Goal: Find specific page/section: Find specific page/section

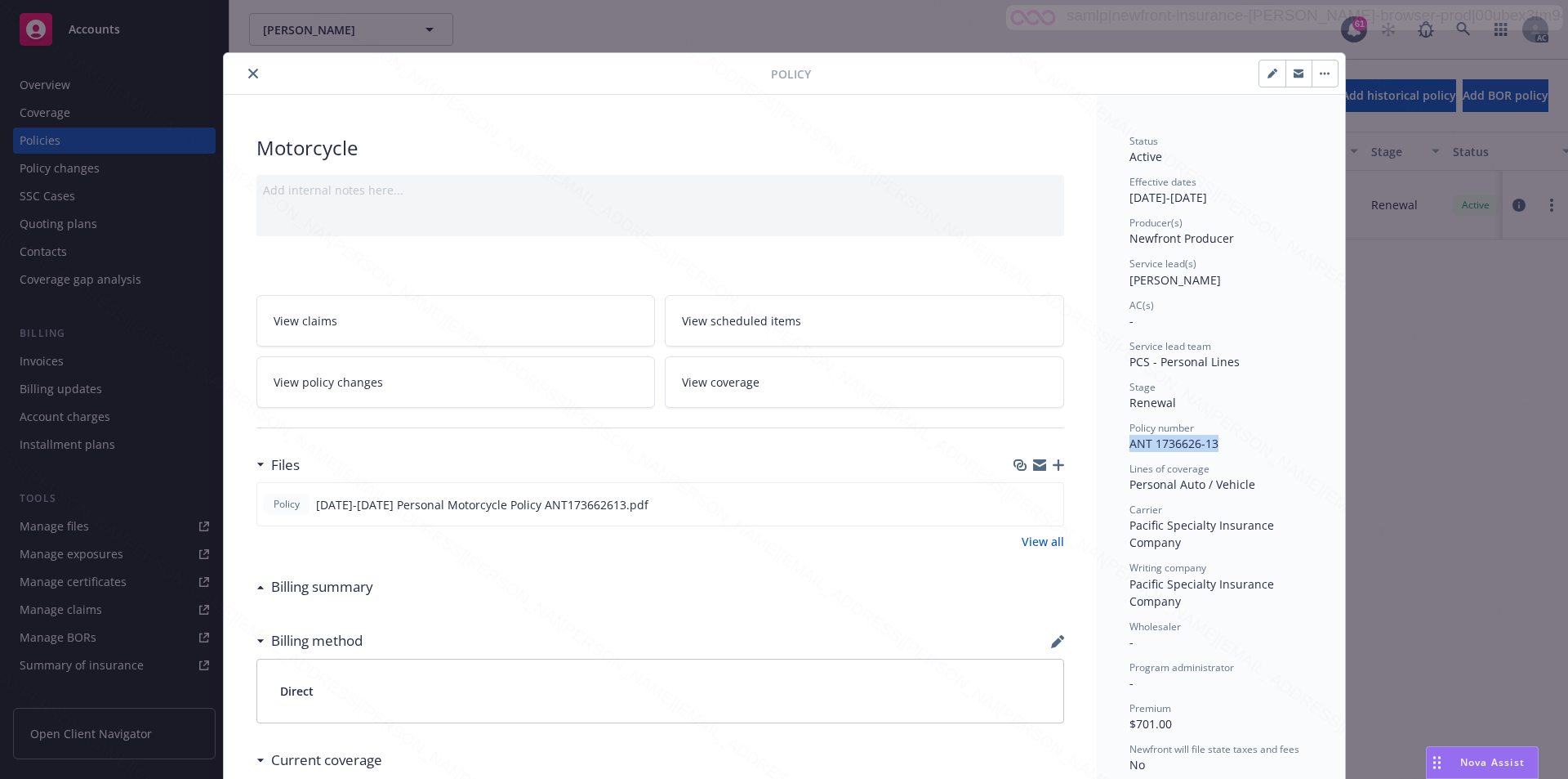
scroll to position [49, 0]
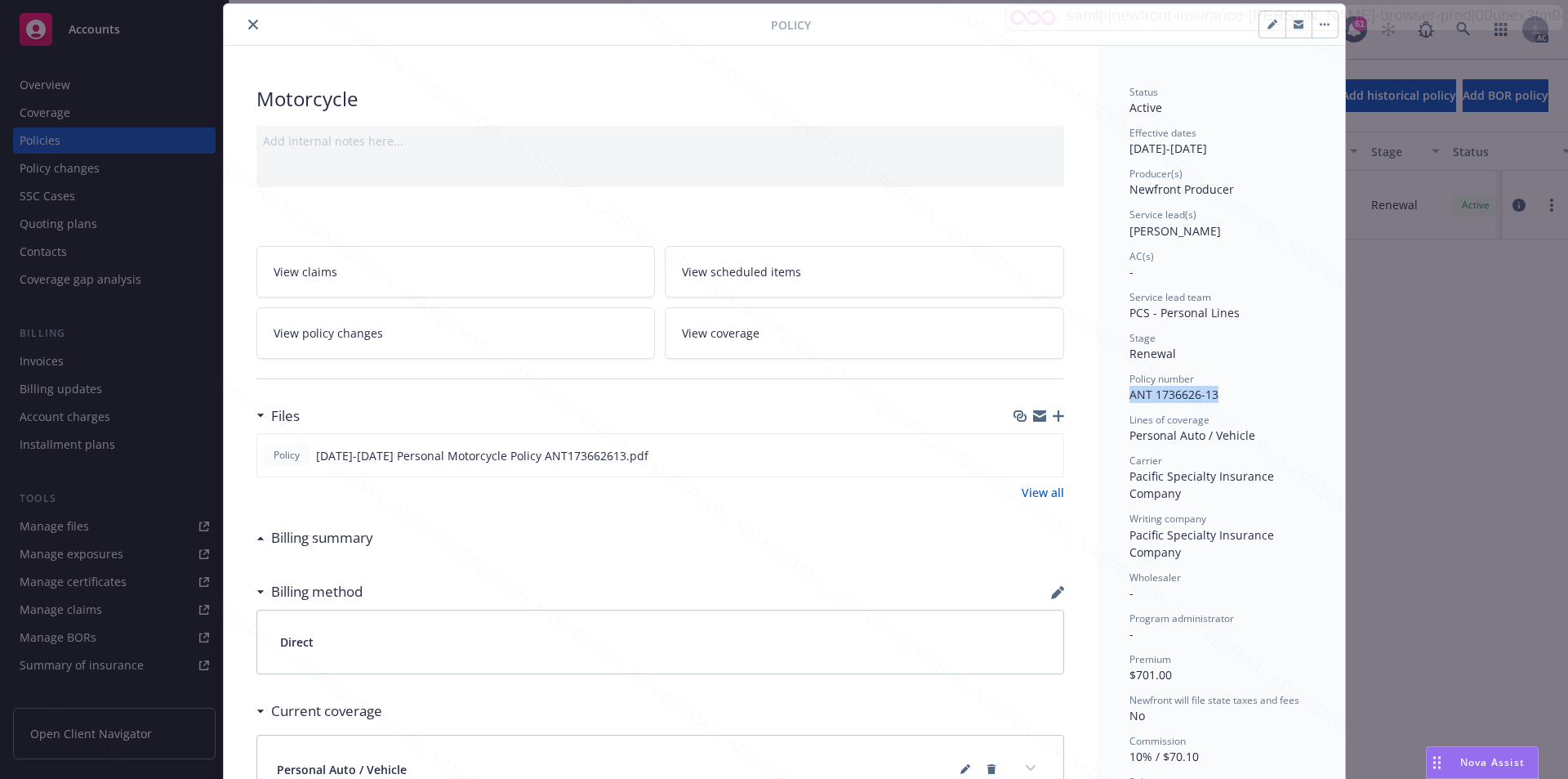
click at [248, 26] on icon "close" at bounding box center [253, 25] width 10 height 10
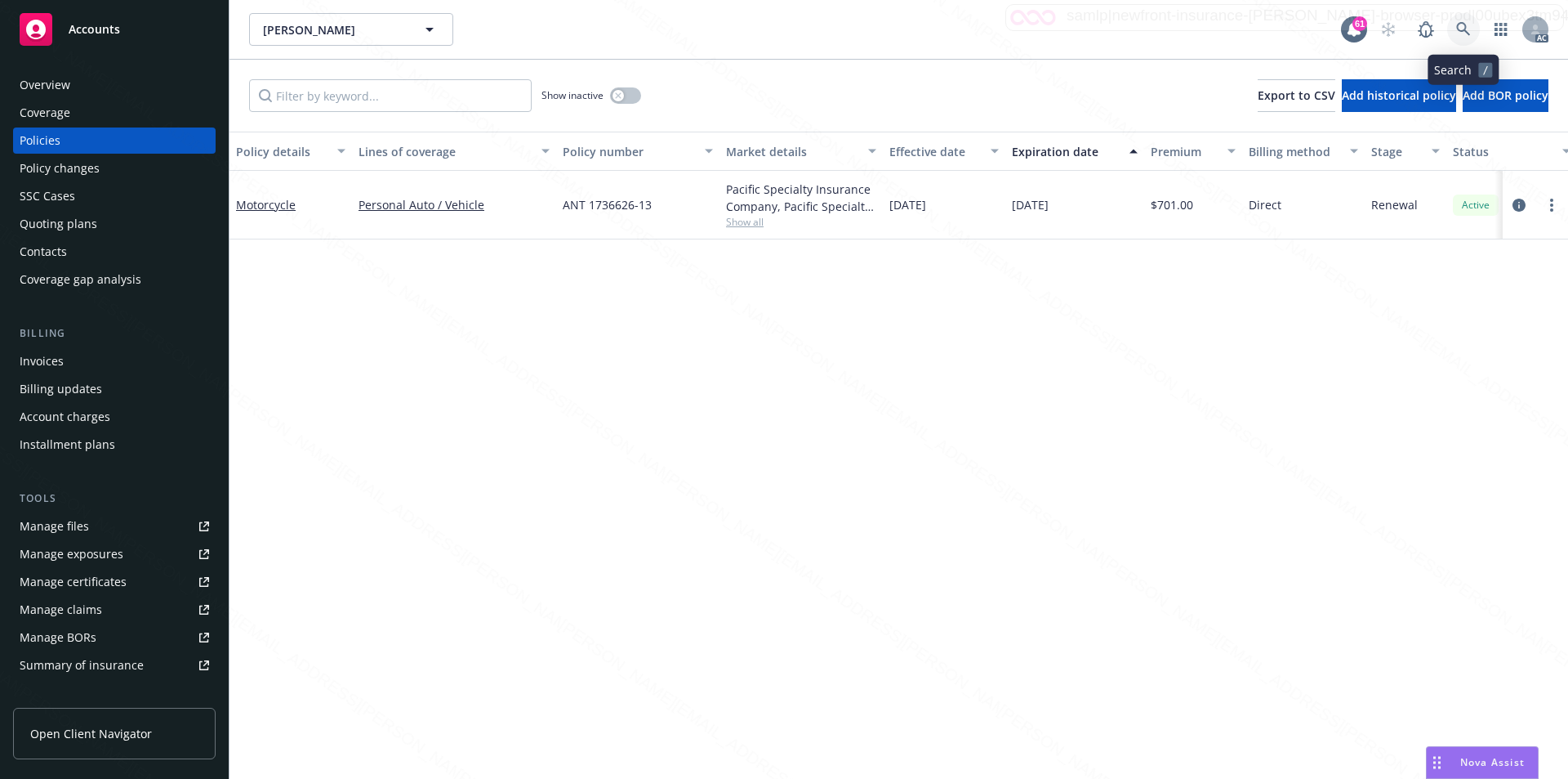
click at [1466, 22] on icon at bounding box center [1463, 29] width 15 height 15
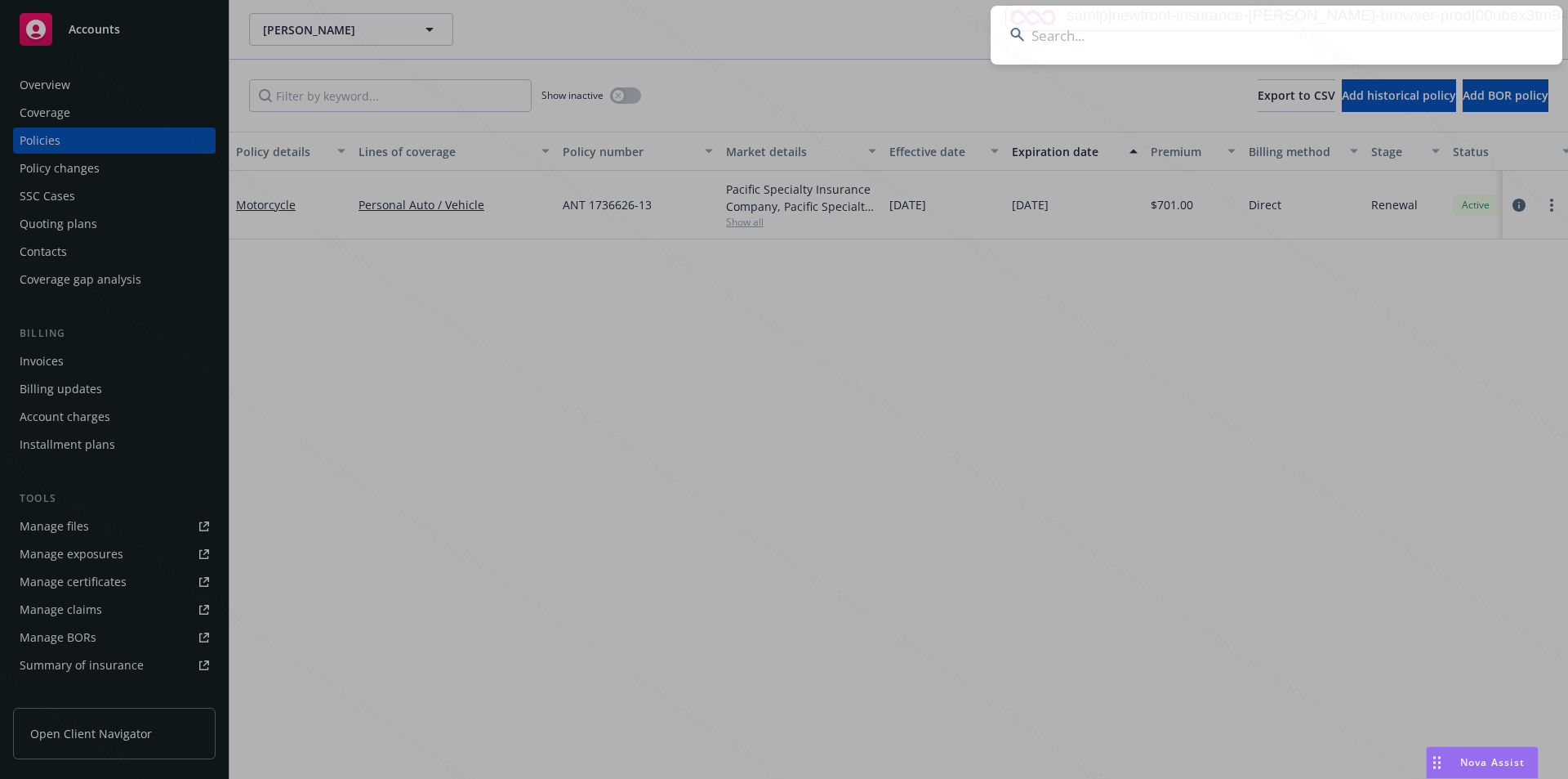
click at [1255, 35] on input at bounding box center [1276, 35] width 572 height 59
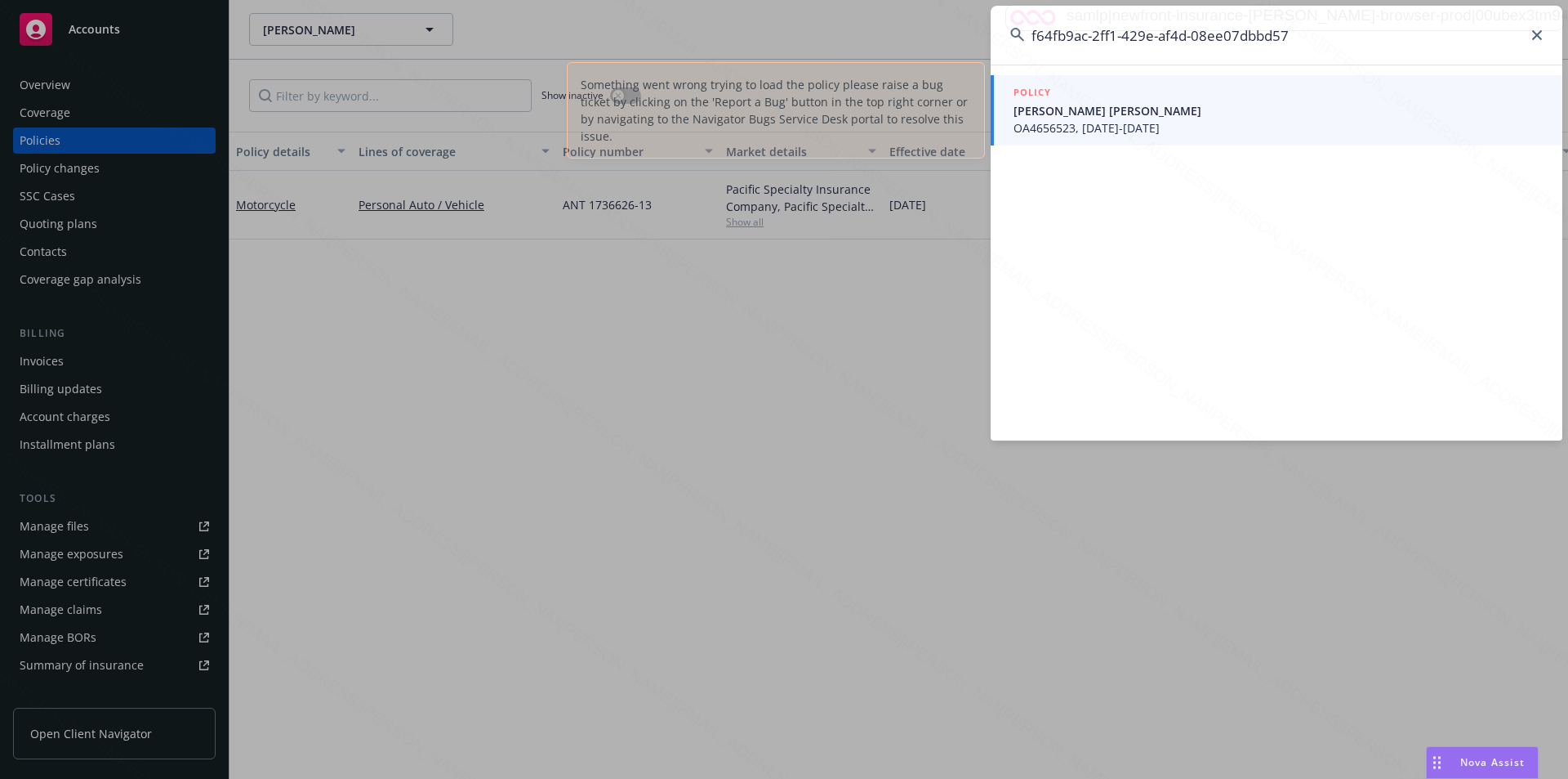
type input "f64fb9ac-2ff1-429e-af4d-08ee07dbbd57"
click at [1141, 110] on span "[PERSON_NAME] [PERSON_NAME]" at bounding box center [1278, 110] width 529 height 17
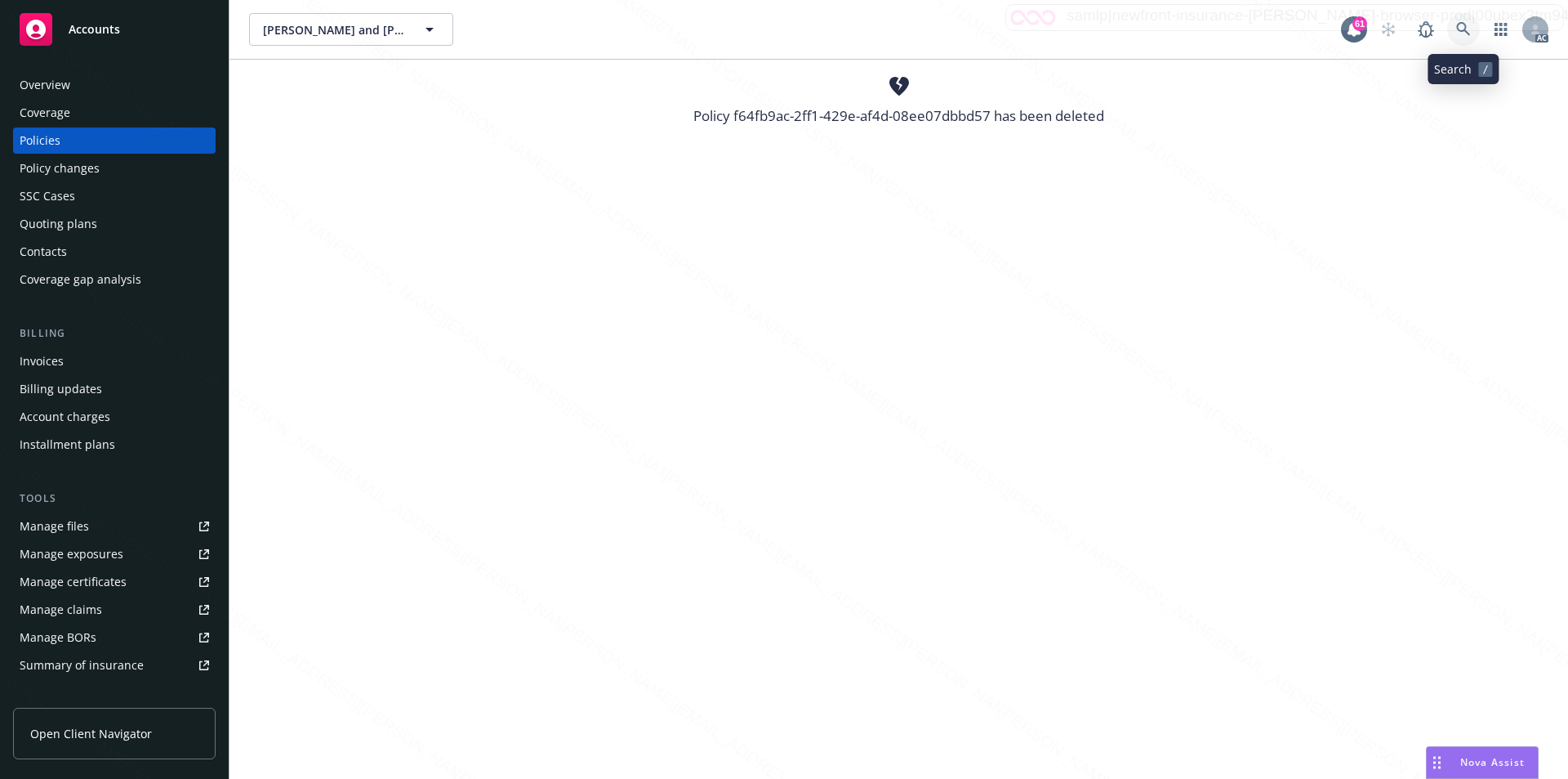
click at [1459, 30] on icon at bounding box center [1463, 29] width 14 height 14
